Goal: Use online tool/utility: Utilize a website feature to perform a specific function

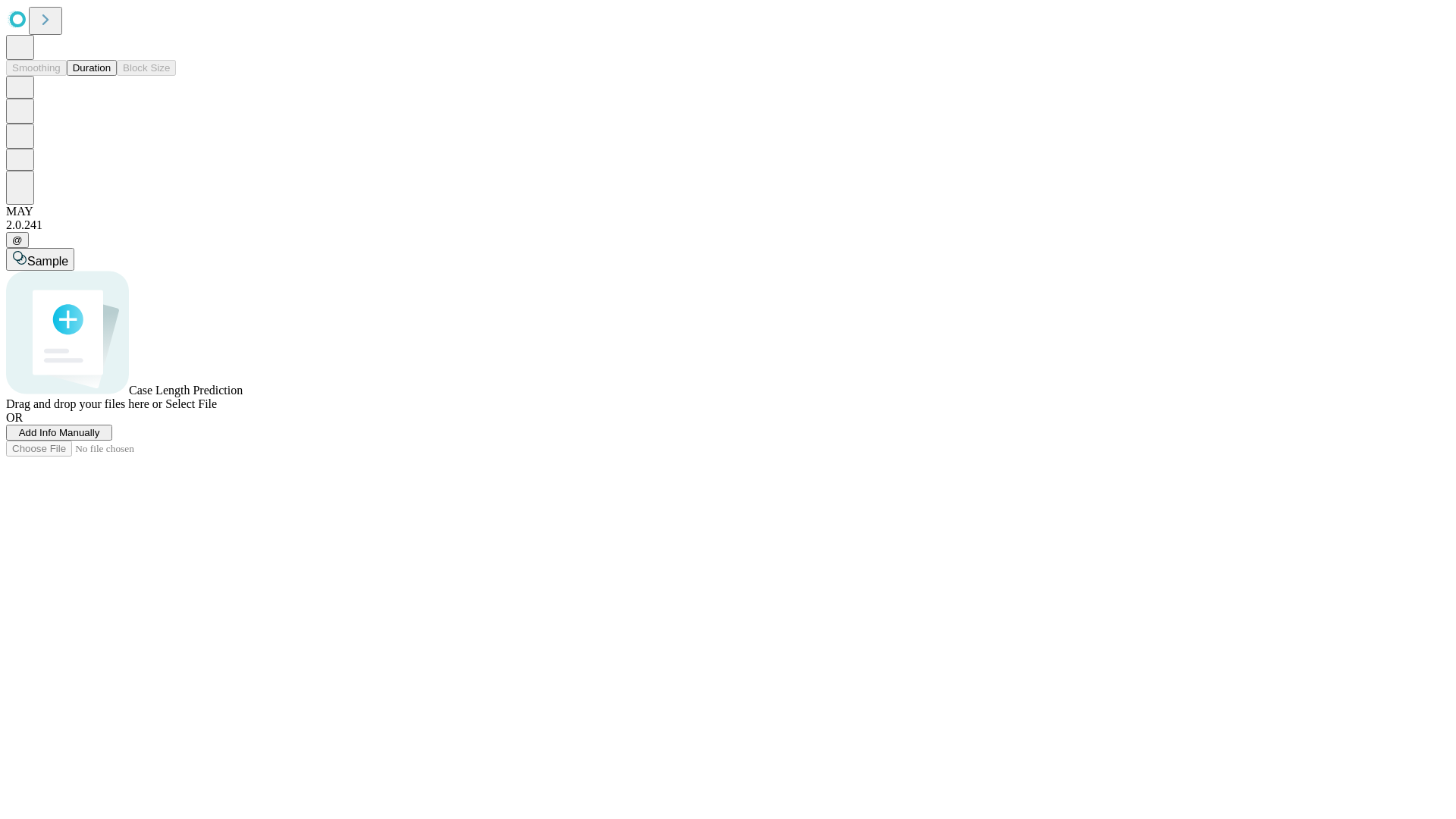
click at [111, 76] on button "Duration" at bounding box center [92, 68] width 50 height 16
click at [100, 438] on span "Add Info Manually" at bounding box center [59, 433] width 81 height 12
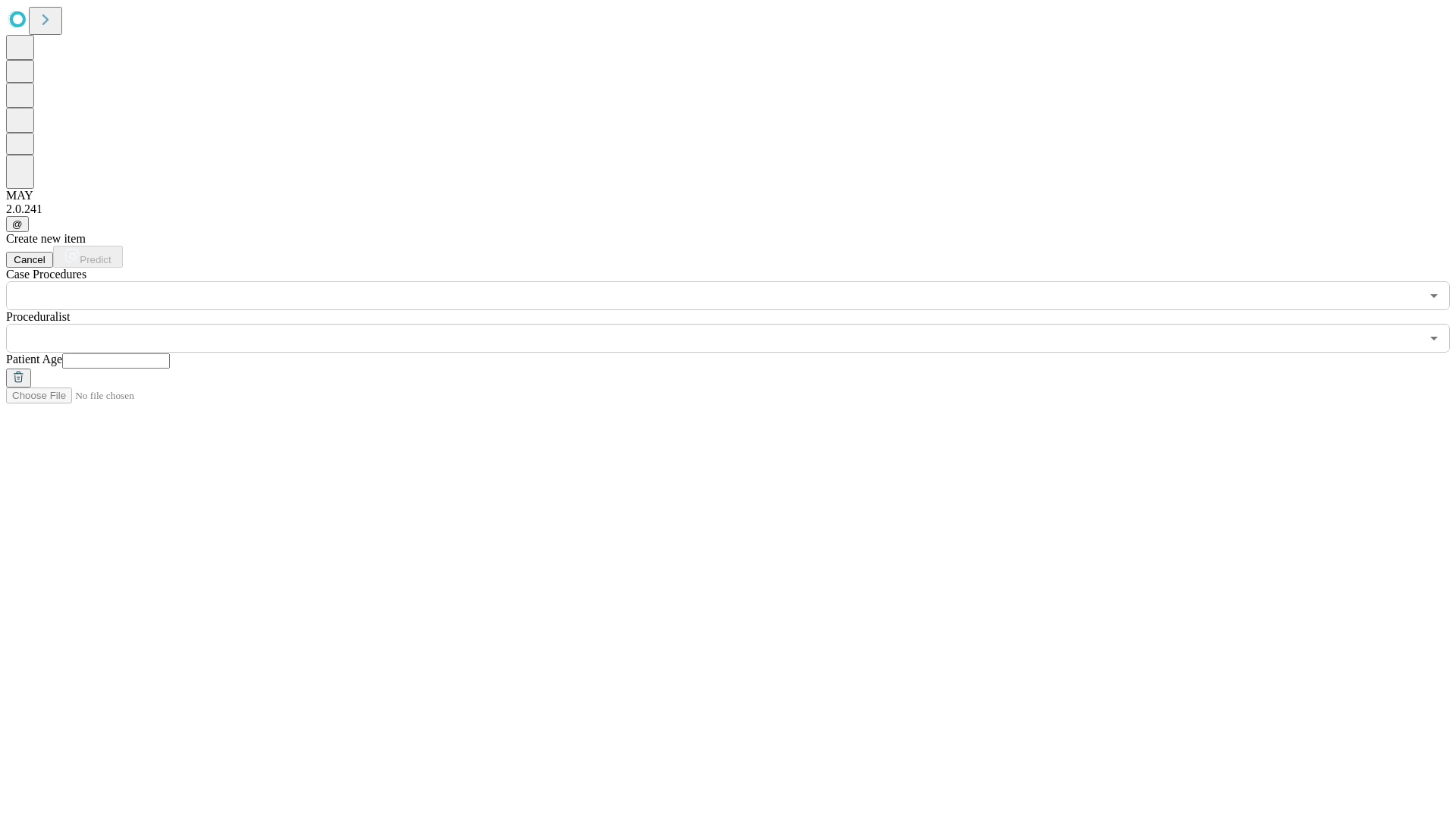
click at [170, 353] on input "text" at bounding box center [116, 361] width 107 height 15
type input "**"
click at [739, 324] on input "text" at bounding box center [712, 338] width 1414 height 29
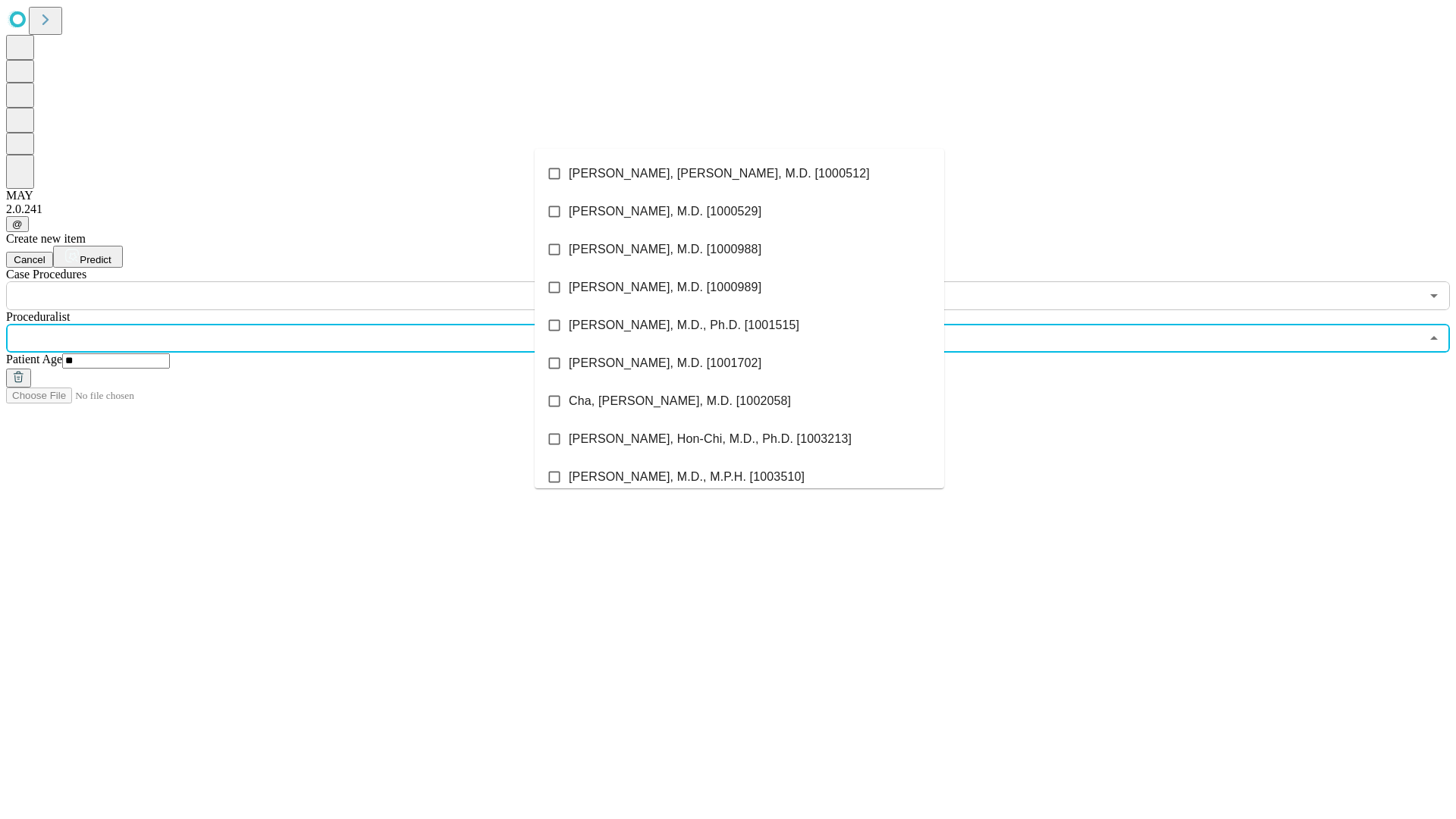
click at [740, 173] on li "[PERSON_NAME], [PERSON_NAME], M.D. [1000512]" at bounding box center [740, 173] width 409 height 38
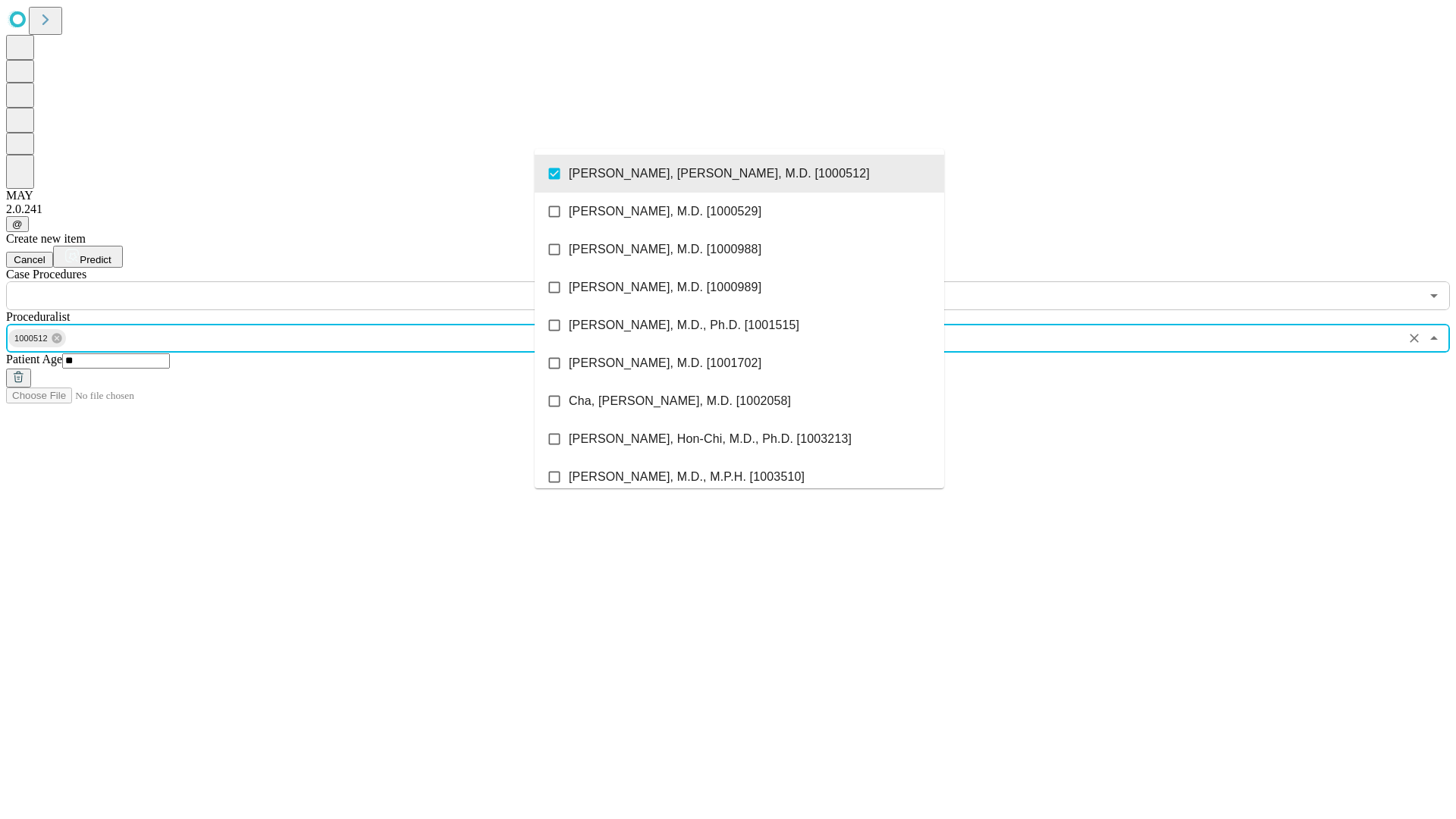
click at [319, 282] on input "text" at bounding box center [712, 296] width 1414 height 29
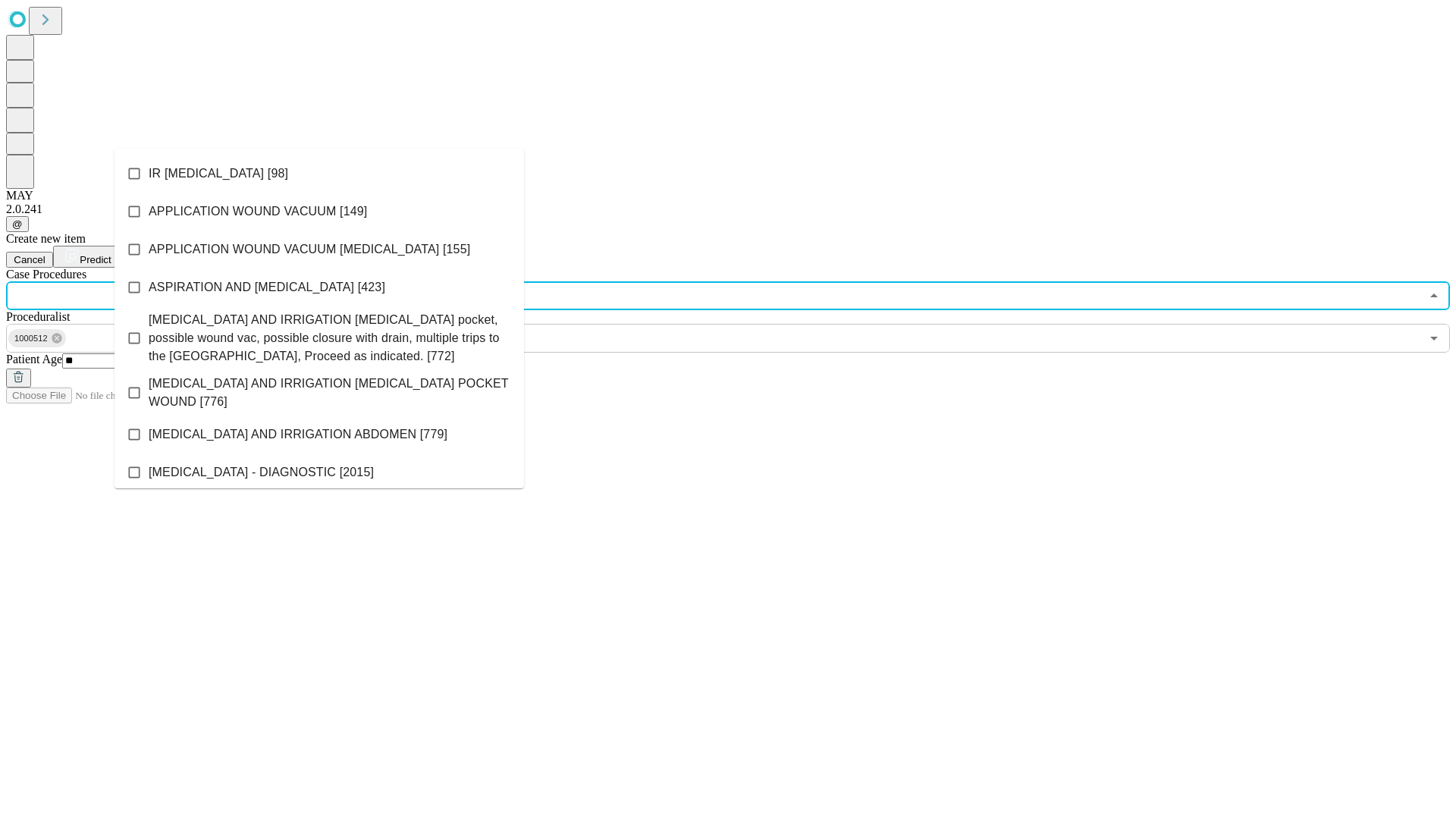
click at [319, 173] on li "IR [MEDICAL_DATA] [98]" at bounding box center [319, 173] width 409 height 38
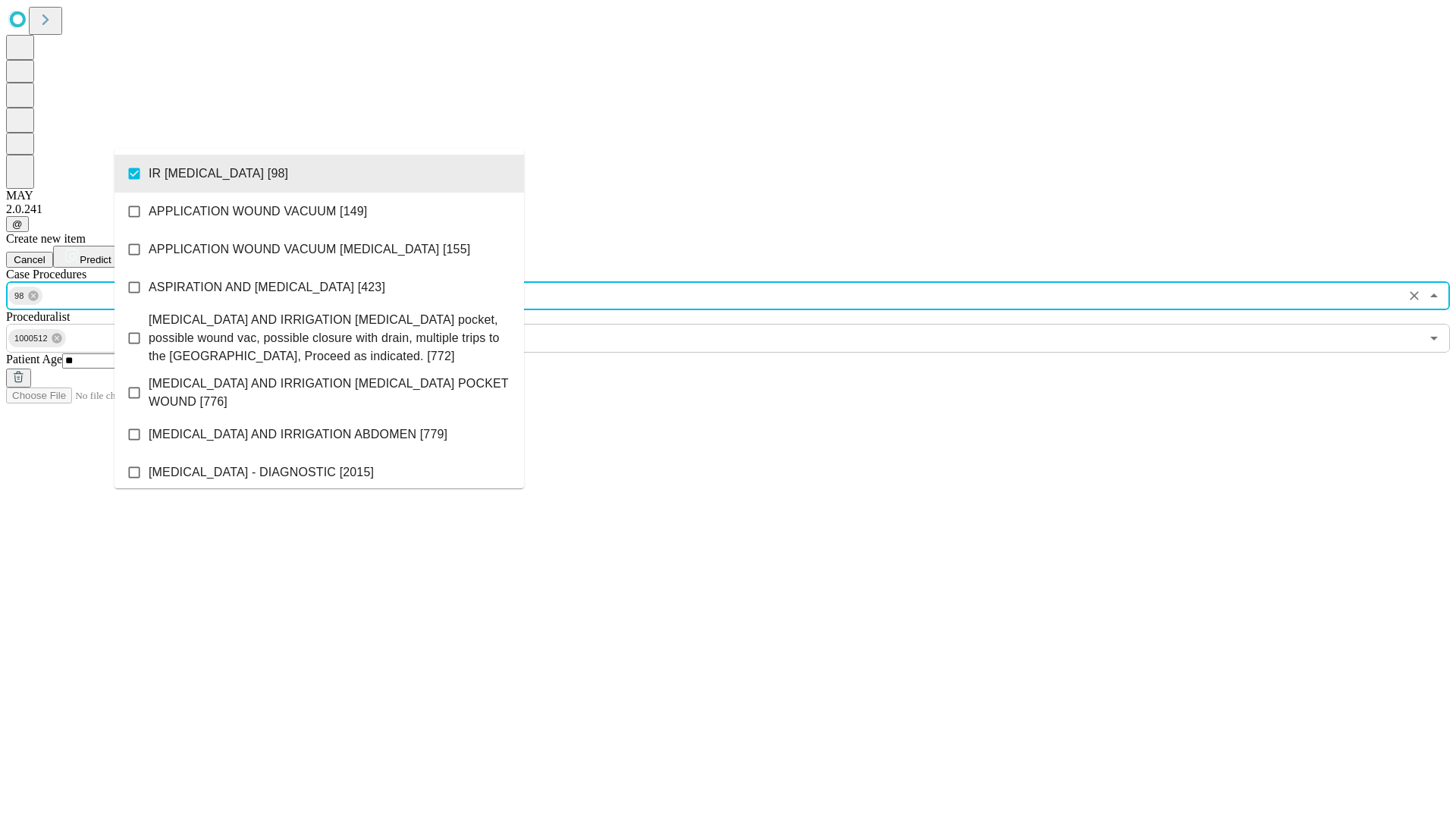
click at [111, 254] on span "Predict" at bounding box center [95, 260] width 31 height 12
